Goal: Task Accomplishment & Management: Manage account settings

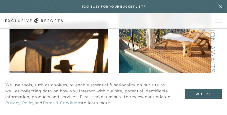
scroll to position [253, 0]
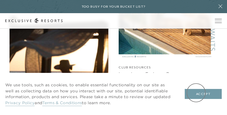
click at [196, 93] on button "Accept" at bounding box center [203, 94] width 37 height 10
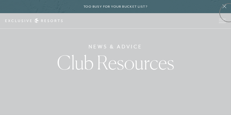
scroll to position [0, 0]
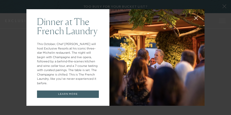
drag, startPoint x: 229, startPoint y: 13, endPoint x: 223, endPoint y: 10, distance: 6.4
click at [119, 13] on div at bounding box center [156, 57] width 95 height 97
click at [194, 16] on icon at bounding box center [196, 18] width 4 height 4
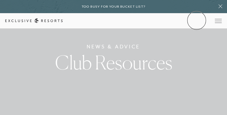
click at [0, 0] on link "Member Login" at bounding box center [0, 0] width 0 height 0
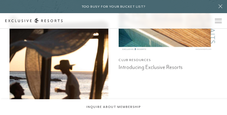
scroll to position [171, 0]
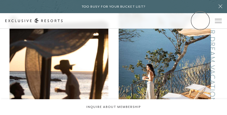
click at [0, 0] on link "Member Login" at bounding box center [0, 0] width 0 height 0
